Goal: Information Seeking & Learning: Learn about a topic

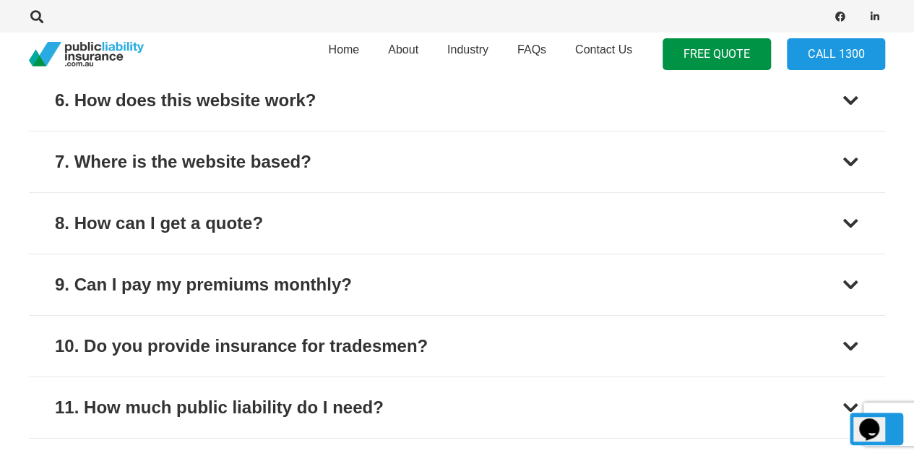
scroll to position [2241, 0]
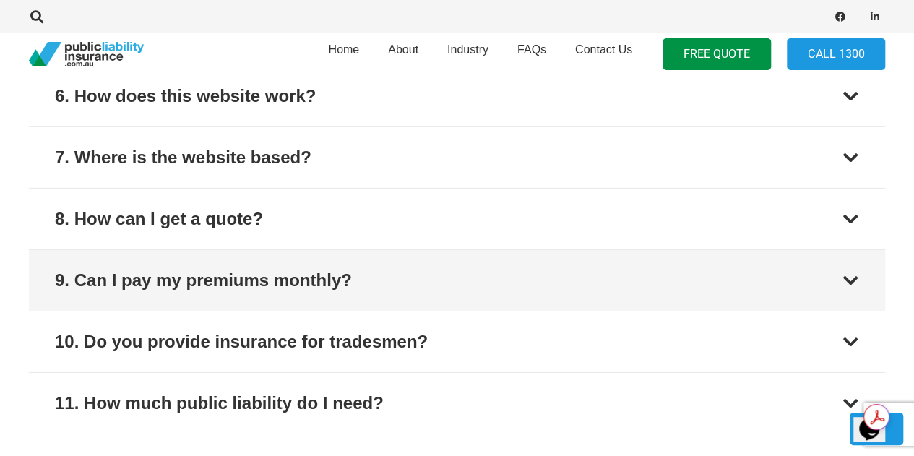
click at [762, 276] on button "9. Can I pay my premiums monthly?" at bounding box center [457, 280] width 856 height 61
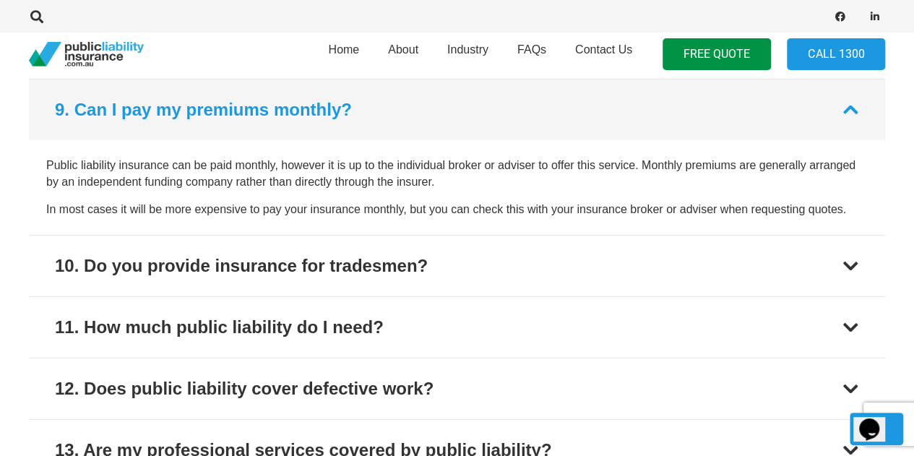
scroll to position [2318, 0]
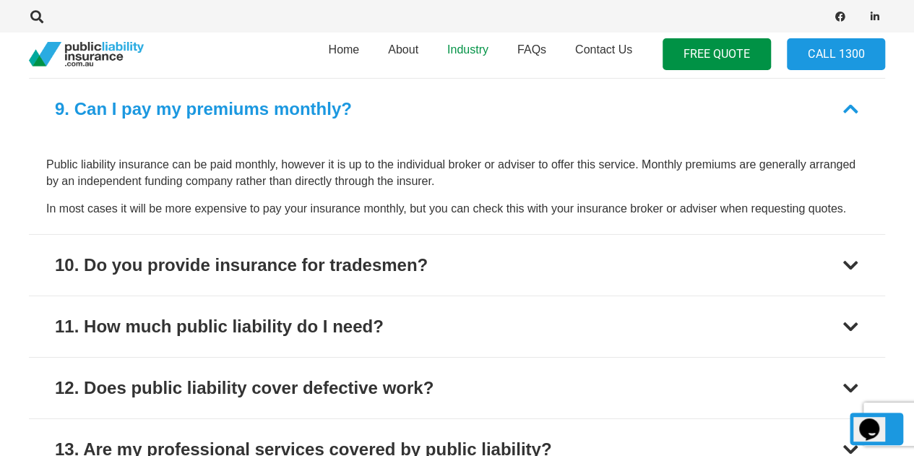
click at [465, 53] on span "Industry" at bounding box center [467, 49] width 41 height 12
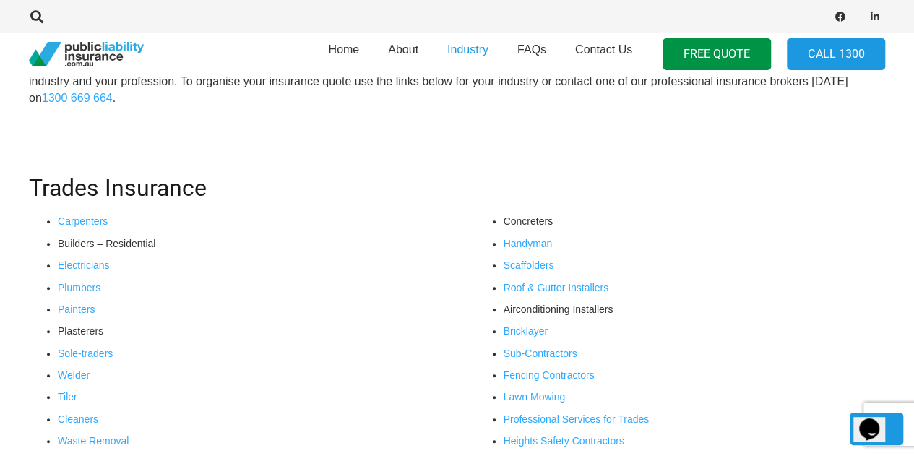
scroll to position [484, 0]
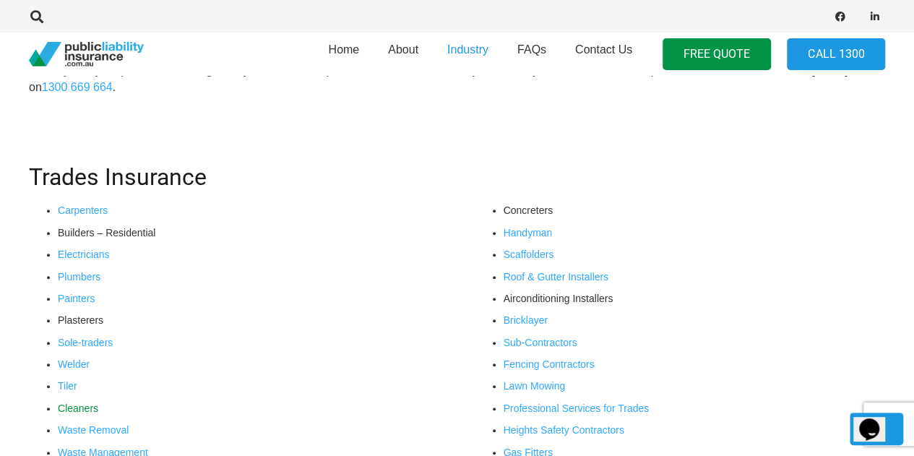
click at [68, 408] on link "Cleaners" at bounding box center [78, 409] width 40 height 12
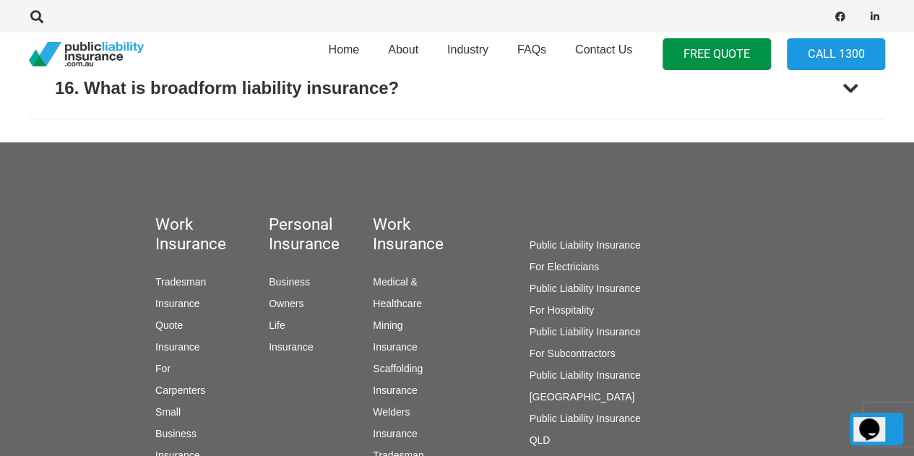
scroll to position [2861, 0]
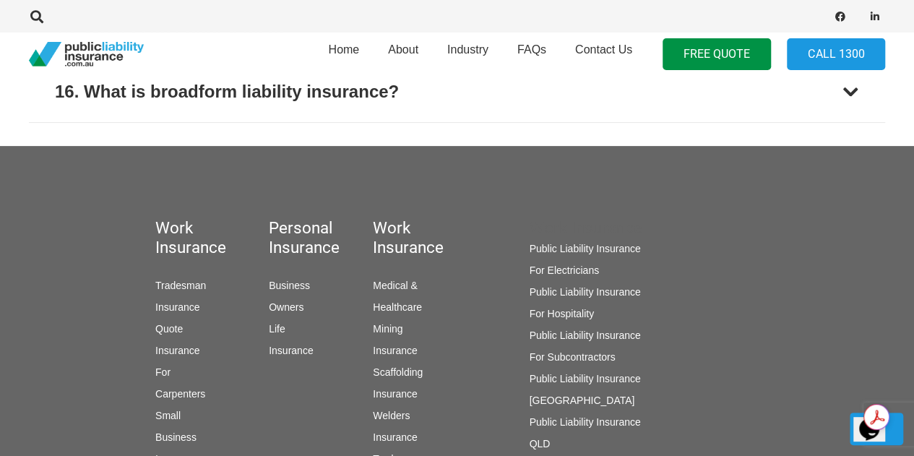
click at [390, 282] on link "Medical & Healthcare" at bounding box center [397, 296] width 49 height 33
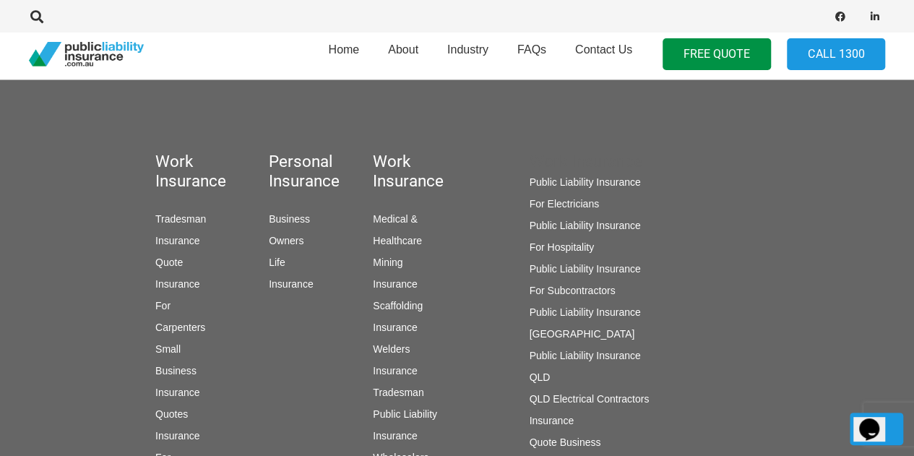
scroll to position [732, 0]
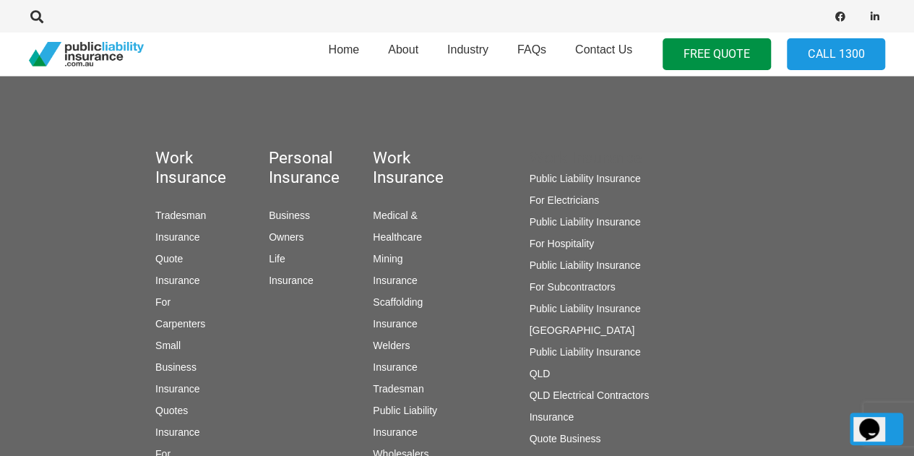
click at [279, 258] on link "Business Owners Life Insurance" at bounding box center [291, 248] width 44 height 77
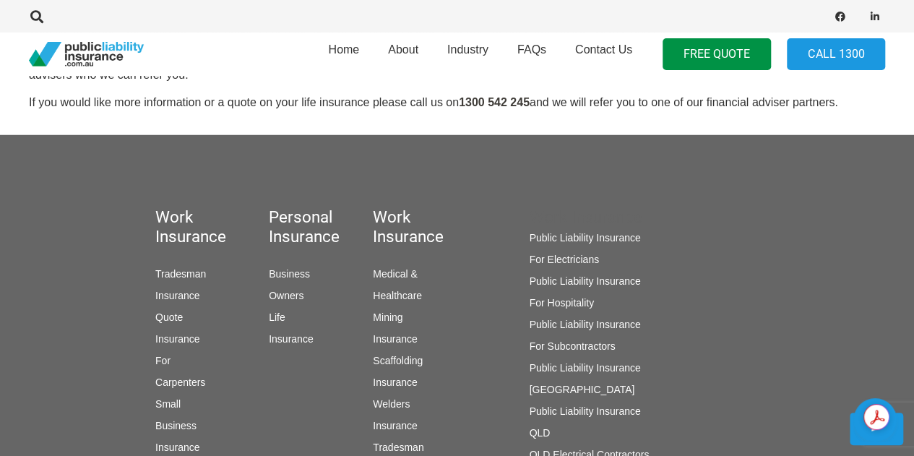
scroll to position [1208, 0]
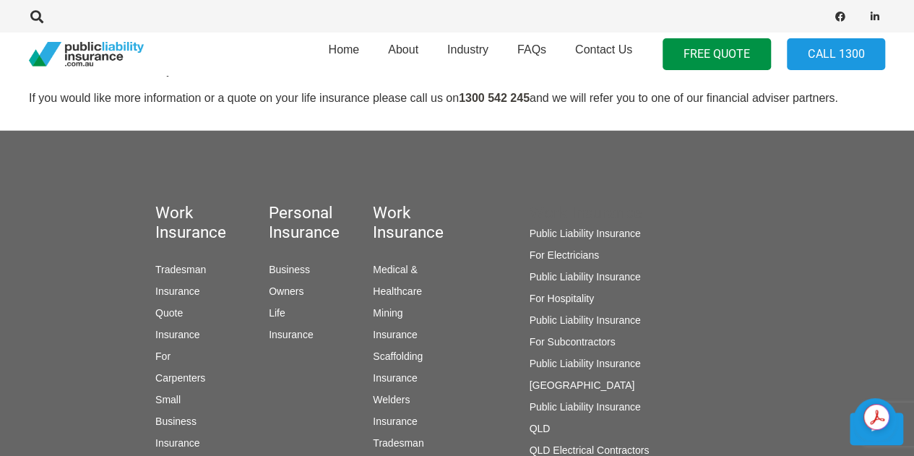
click at [171, 421] on link "Small Business Insurance Quotes" at bounding box center [177, 431] width 44 height 77
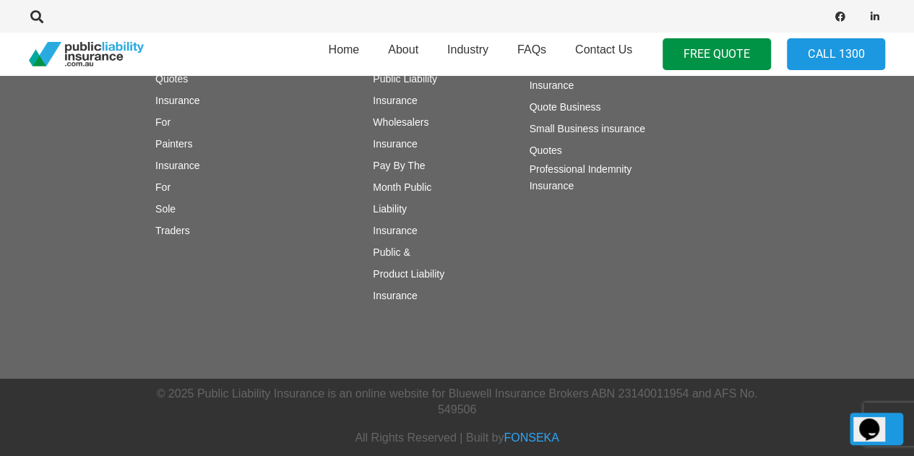
scroll to position [2281, 0]
